Goal: Task Accomplishment & Management: Use online tool/utility

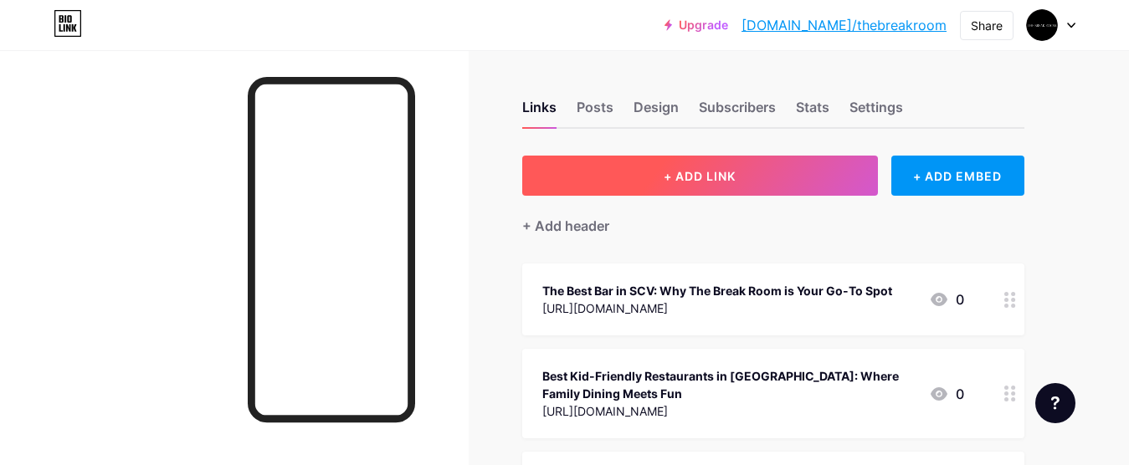
click at [760, 190] on button "+ ADD LINK" at bounding box center [700, 176] width 356 height 40
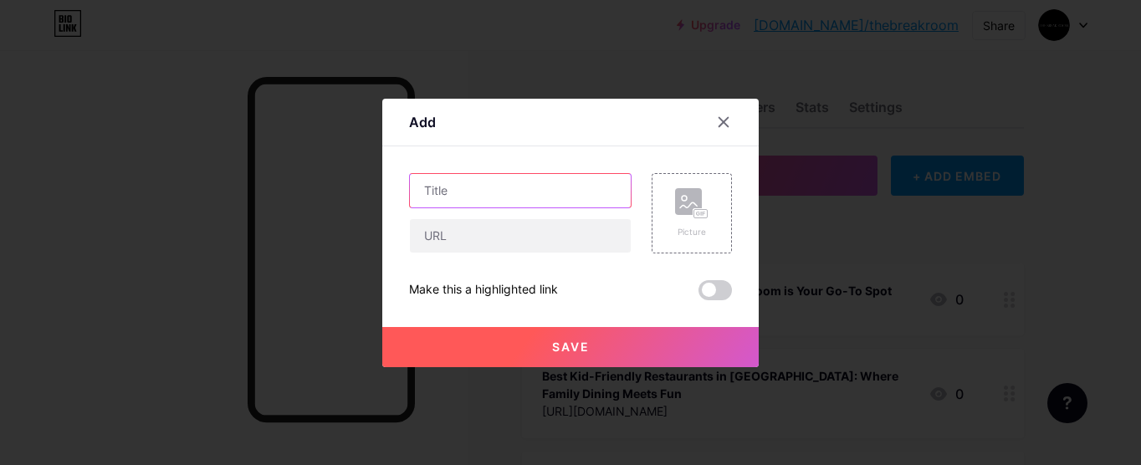
click at [520, 189] on input "text" at bounding box center [520, 190] width 221 height 33
click at [520, 258] on div "Picture Make this a highlighted link Save" at bounding box center [570, 236] width 323 height 127
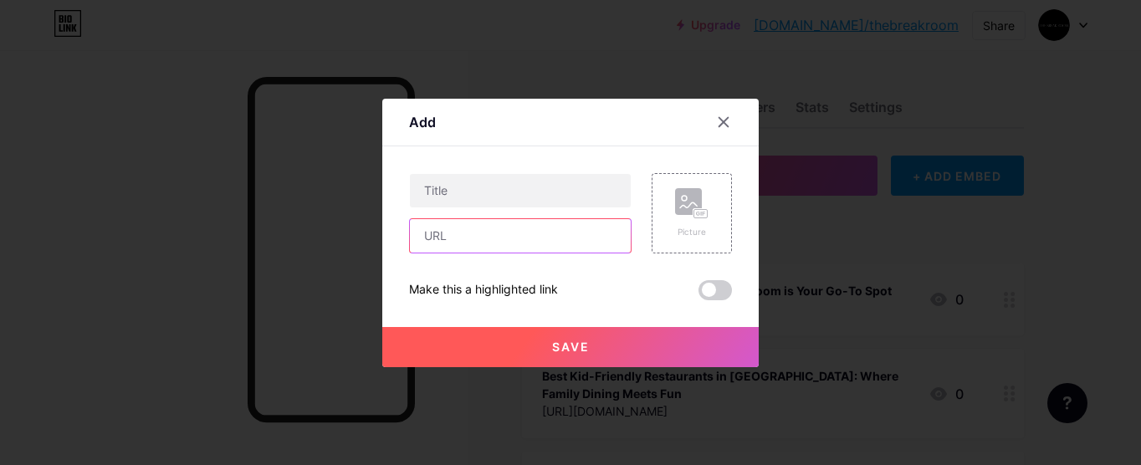
click at [513, 245] on input "text" at bounding box center [520, 235] width 221 height 33
paste input "[URL][DOMAIN_NAME]"
type input "[URL][DOMAIN_NAME]"
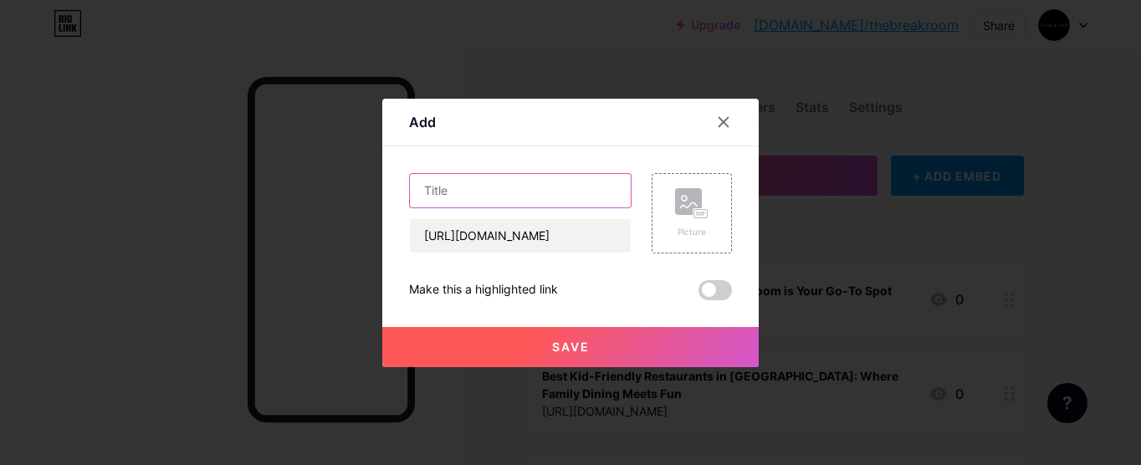
click at [560, 187] on input "text" at bounding box center [520, 190] width 221 height 33
paste input "Top Spot for Food & Drinks in [GEOGRAPHIC_DATA]: Your Go-To Guide"
type input "Top Spot for Food & Drinks in [GEOGRAPHIC_DATA]: Your Go-To Guide"
click at [595, 338] on button "Save" at bounding box center [570, 347] width 376 height 40
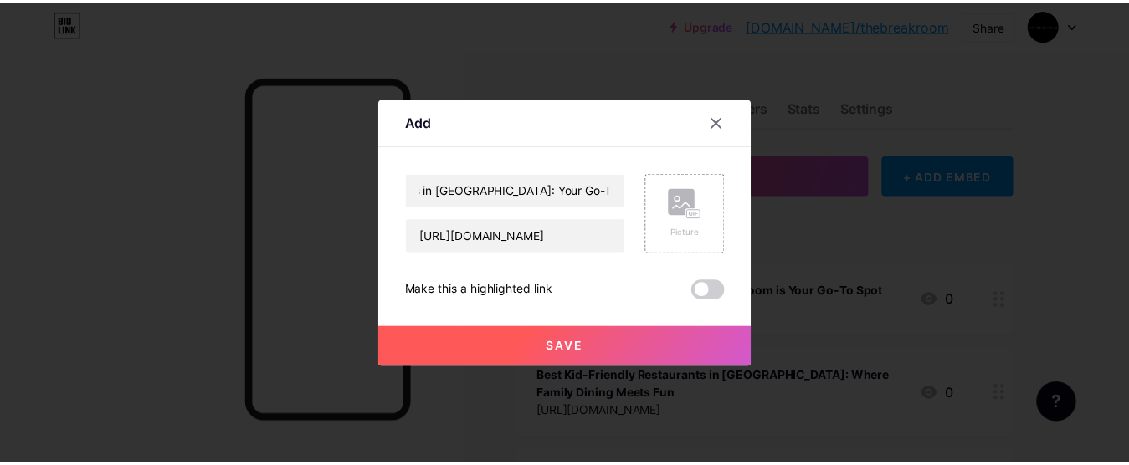
scroll to position [0, 0]
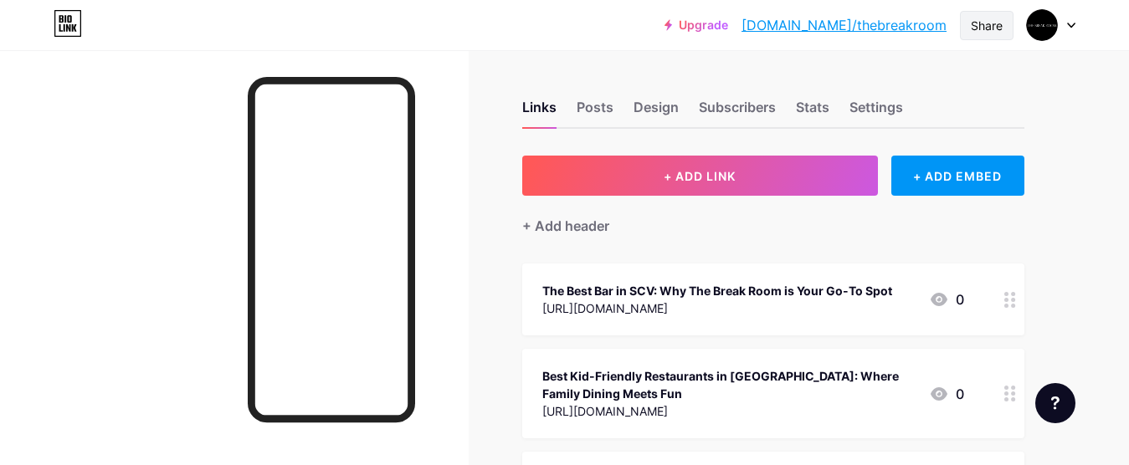
click at [999, 31] on div "Share" at bounding box center [986, 26] width 32 height 18
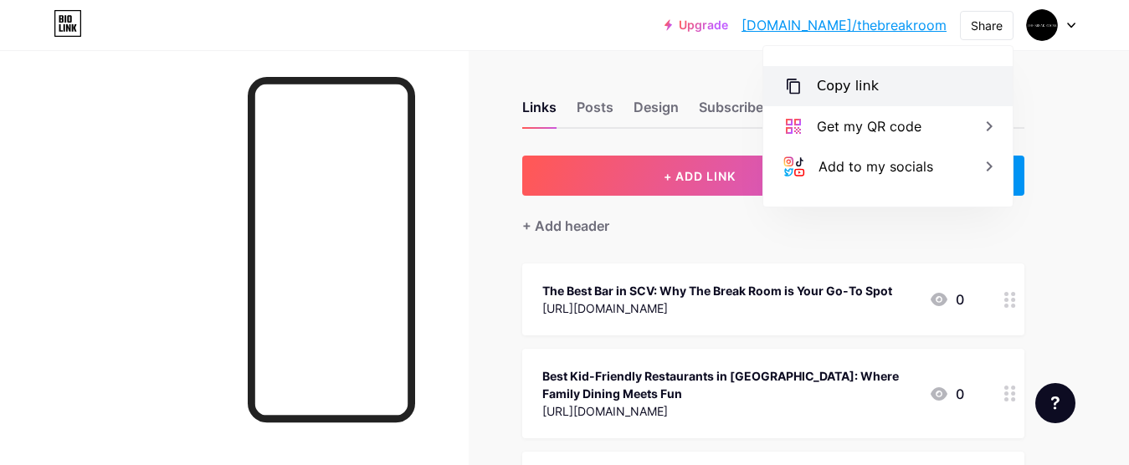
click at [954, 81] on div "Copy link" at bounding box center [887, 86] width 249 height 40
